Goal: Task Accomplishment & Management: Use online tool/utility

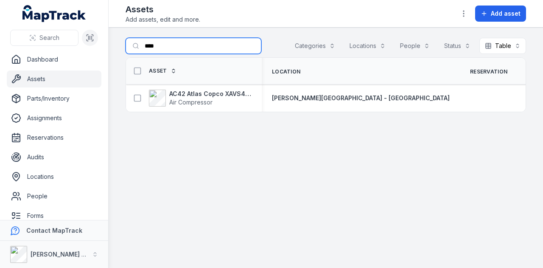
drag, startPoint x: 194, startPoint y: 42, endPoint x: 88, endPoint y: 45, distance: 106.1
click at [91, 45] on div "Search Dashboard Assets Parts/Inventory Assignments Reservations Audits Locatio…" at bounding box center [271, 134] width 543 height 268
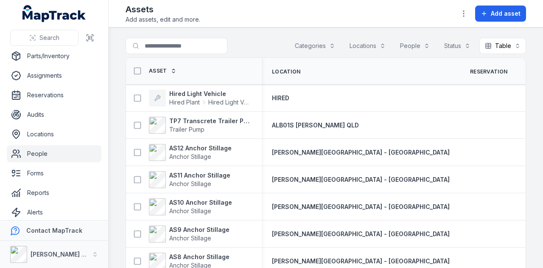
scroll to position [67, 0]
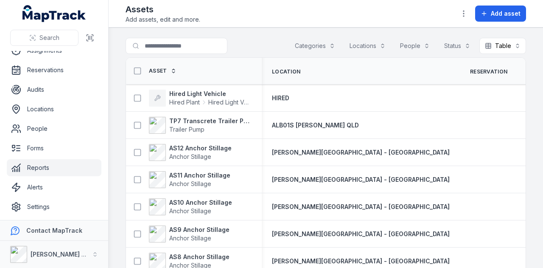
click at [70, 171] on link "Reports" at bounding box center [54, 167] width 95 height 17
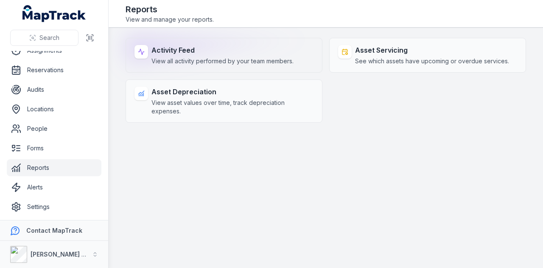
click at [211, 49] on strong "Activity Feed" at bounding box center [223, 50] width 142 height 10
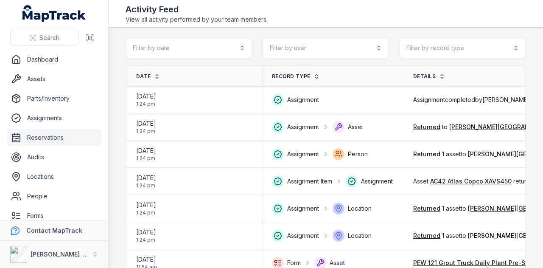
click at [71, 140] on link "Reservations" at bounding box center [54, 137] width 95 height 17
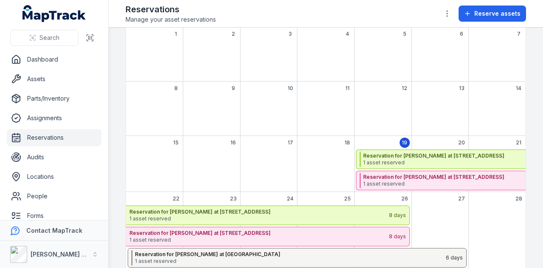
scroll to position [85, 0]
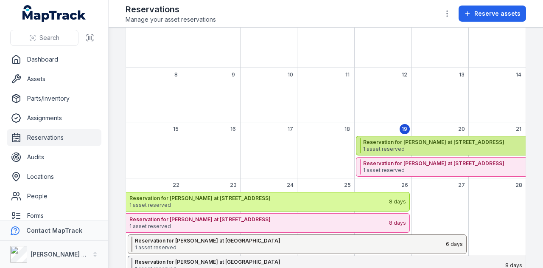
click at [413, 146] on span "1 asset reserved" at bounding box center [548, 149] width 370 height 7
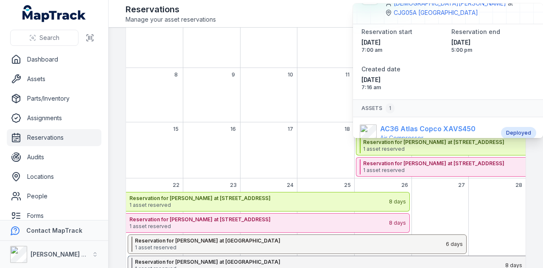
scroll to position [53, 0]
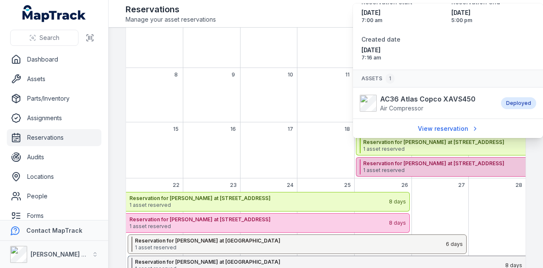
click at [420, 163] on strong "Reservation for Kristen Melvin at CJG05A Hunter Street West" at bounding box center [548, 163] width 370 height 7
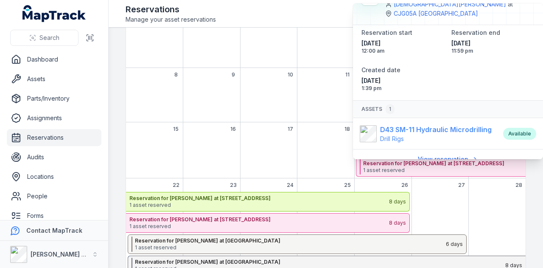
scroll to position [31, 0]
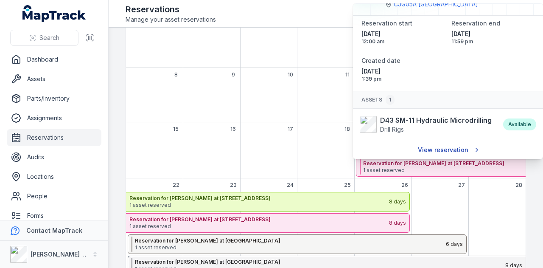
click at [436, 147] on link "View reservation" at bounding box center [448, 150] width 72 height 16
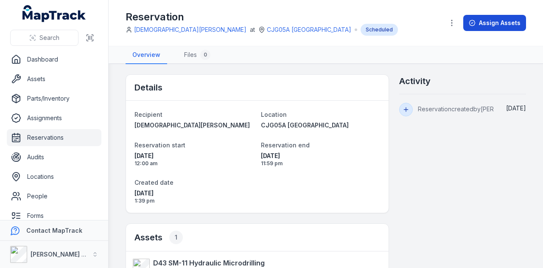
click at [493, 22] on button "Assign Assets" at bounding box center [494, 23] width 63 height 16
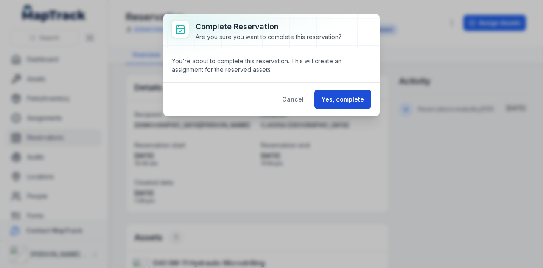
click at [351, 99] on button "Yes, complete" at bounding box center [342, 100] width 57 height 20
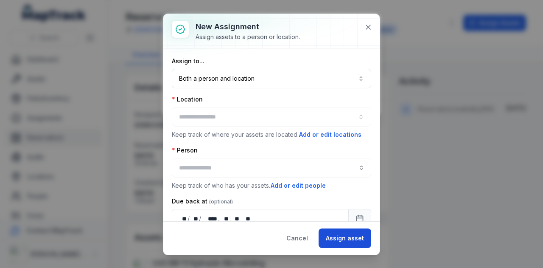
type input "**********"
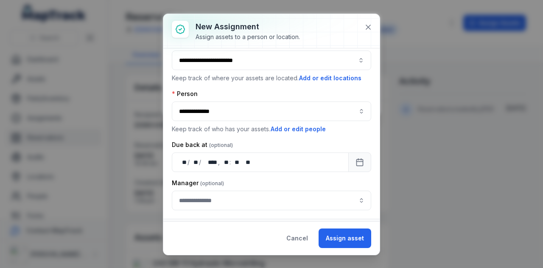
scroll to position [68, 0]
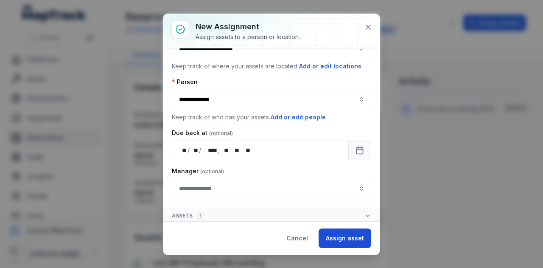
click at [347, 243] on button "Assign asset" at bounding box center [345, 238] width 53 height 20
